Goal: Feedback & Contribution: Contribute content

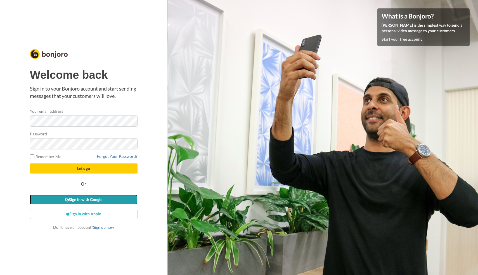
click at [103, 199] on link "Sign in with Google" at bounding box center [84, 199] width 108 height 10
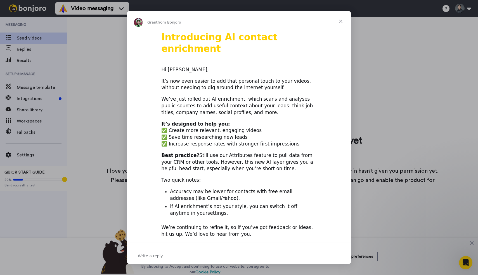
click at [341, 22] on span "Close" at bounding box center [341, 21] width 20 height 20
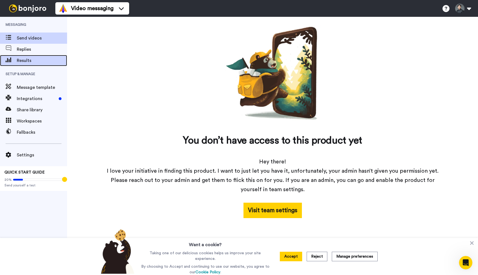
click at [43, 62] on span "Results" at bounding box center [42, 60] width 50 height 7
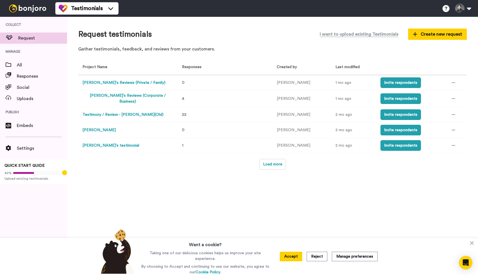
click at [105, 144] on button "Ethan's testimonial" at bounding box center [111, 145] width 57 height 6
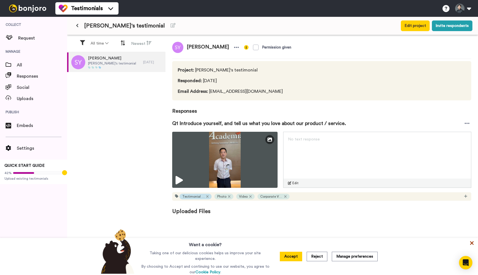
click at [472, 245] on icon at bounding box center [473, 243] width 6 height 6
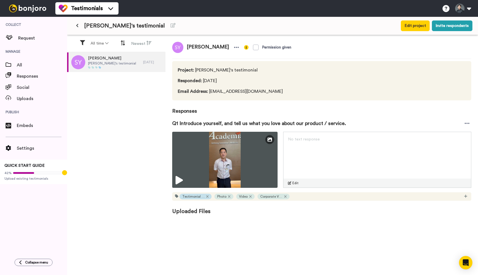
click at [78, 30] on button at bounding box center [77, 26] width 9 height 10
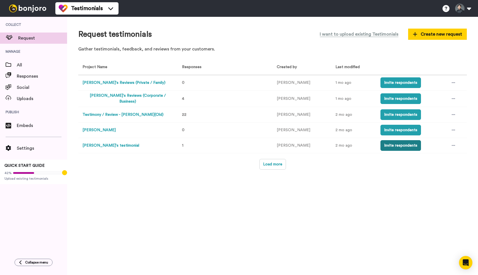
click at [386, 143] on button "Invite respondents" at bounding box center [401, 145] width 41 height 11
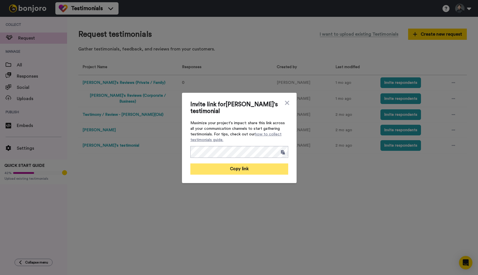
click at [262, 163] on button "Copy link" at bounding box center [240, 168] width 98 height 11
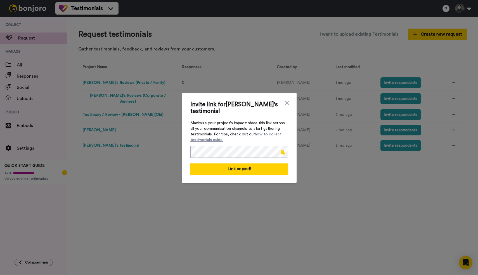
click at [157, 173] on div "Invite link for Ethan's testimonial Maximize your project's impact: share this …" at bounding box center [239, 137] width 478 height 275
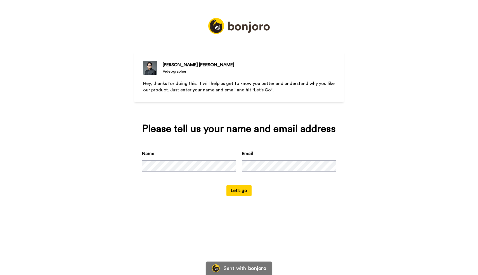
scroll to position [0, 60]
click at [444, 174] on div "Ethan Chan Videographer Hey, thanks for doing this. It will help us get to know…" at bounding box center [239, 137] width 478 height 275
click at [228, 166] on div "Name Email" at bounding box center [239, 167] width 194 height 35
click at [237, 191] on button "Let's go" at bounding box center [239, 190] width 25 height 11
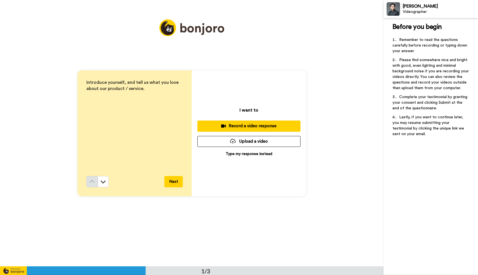
click at [258, 143] on button "Upload a video" at bounding box center [249, 141] width 103 height 11
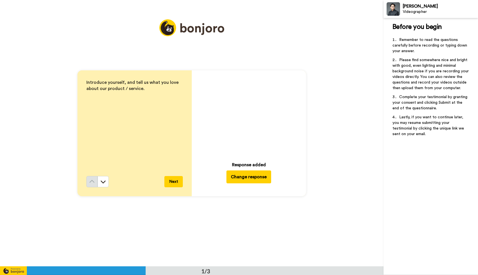
click at [175, 182] on button "Next" at bounding box center [174, 181] width 18 height 11
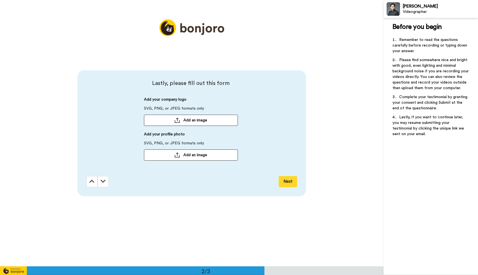
scroll to position [266, 0]
click at [291, 182] on button "Next" at bounding box center [288, 180] width 18 height 11
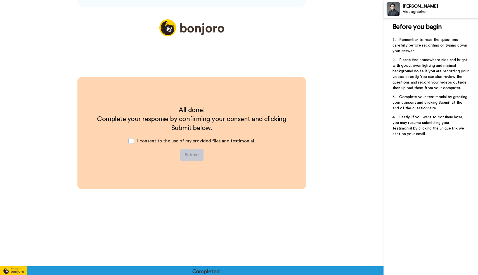
scroll to position [455, 0]
click at [138, 140] on div "I consent to the use of my provided files and testimonial." at bounding box center [192, 140] width 136 height 17
click at [133, 141] on span at bounding box center [131, 141] width 6 height 6
click at [185, 155] on button "Submit" at bounding box center [192, 154] width 24 height 11
